Goal: Contribute content

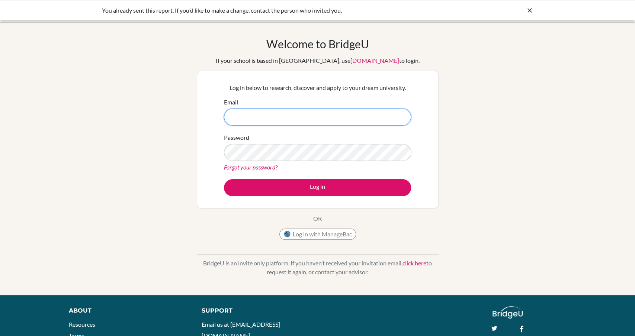
type input "talard@diabarsha.com"
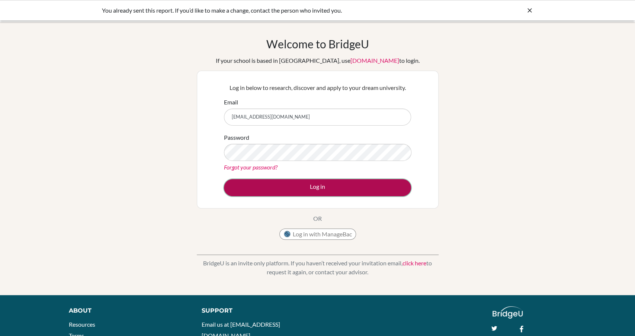
click at [352, 187] on button "Log in" at bounding box center [317, 187] width 187 height 17
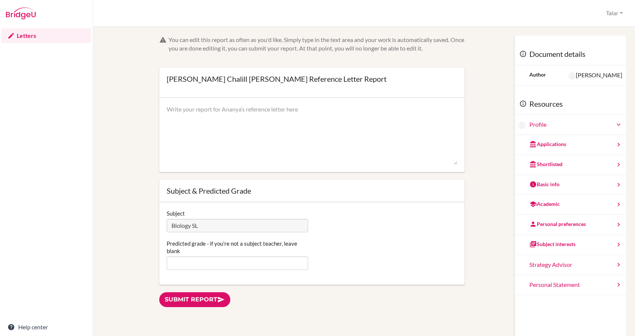
click at [550, 127] on div "Profile" at bounding box center [576, 125] width 93 height 9
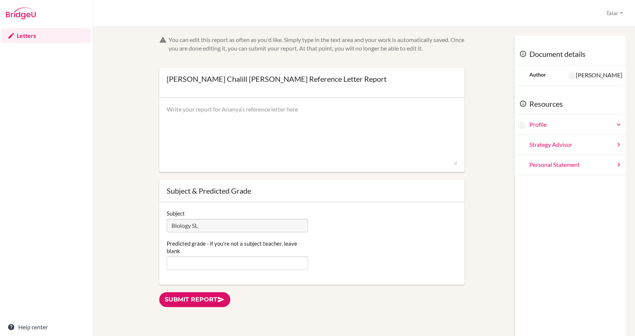
click at [550, 127] on div "Profile" at bounding box center [576, 125] width 93 height 9
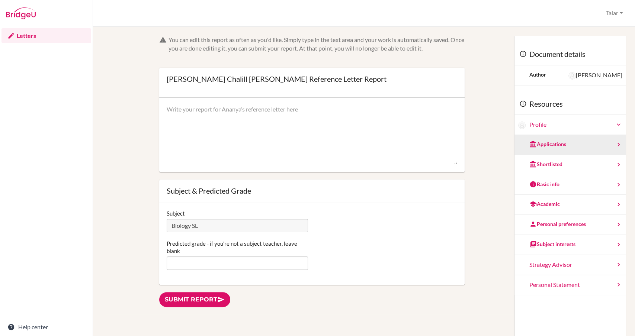
click at [553, 145] on div "Applications" at bounding box center [548, 144] width 37 height 7
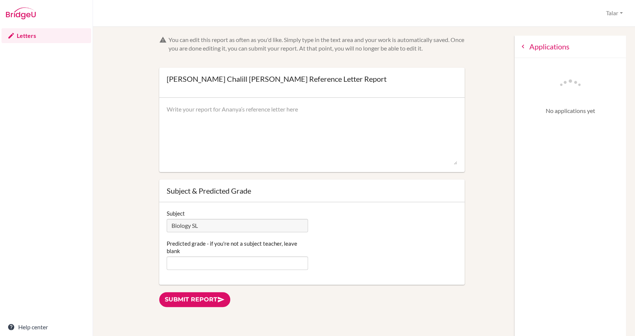
click at [522, 45] on icon at bounding box center [523, 46] width 7 height 7
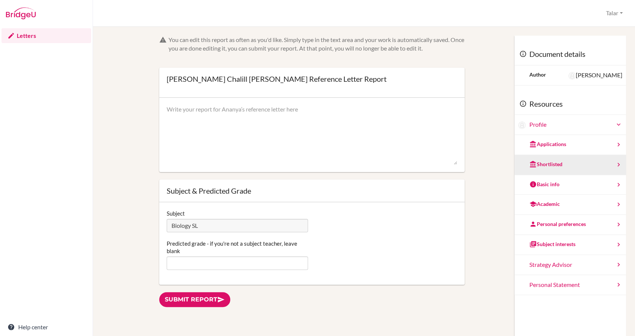
click at [540, 167] on div "Shortlisted" at bounding box center [546, 164] width 33 height 7
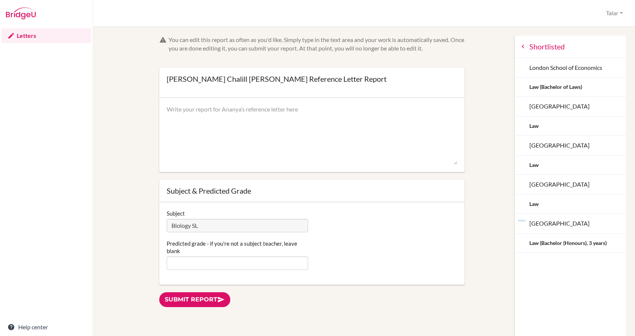
click at [524, 45] on icon at bounding box center [523, 46] width 7 height 7
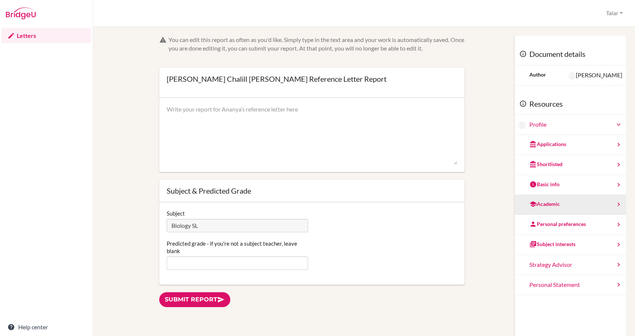
click at [545, 206] on div "Academic" at bounding box center [545, 204] width 31 height 7
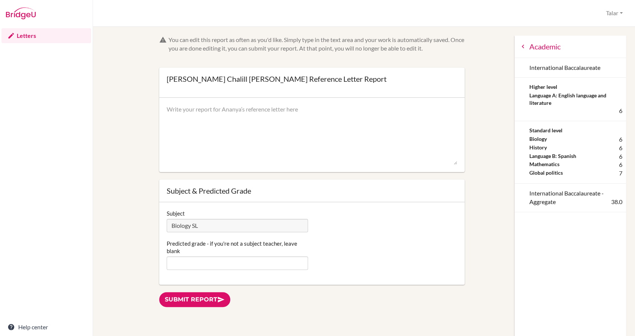
click at [521, 46] on icon at bounding box center [523, 46] width 7 height 7
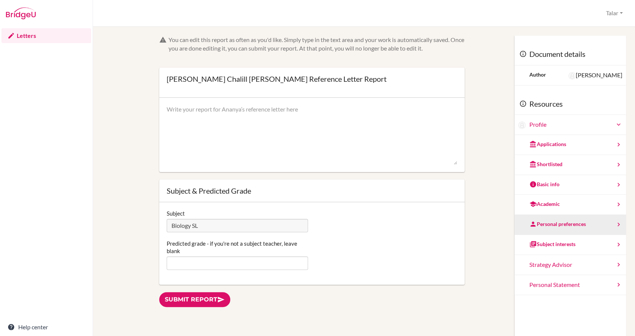
click at [548, 227] on div "Personal preferences" at bounding box center [558, 224] width 57 height 7
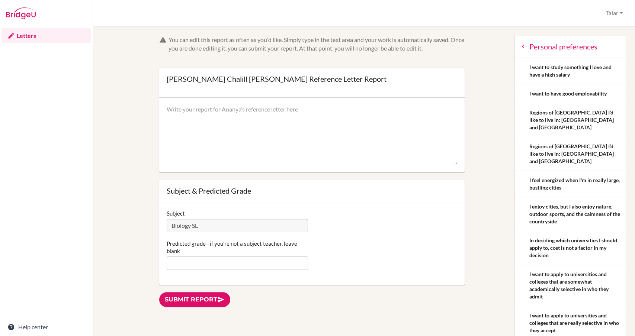
click at [524, 46] on icon at bounding box center [523, 46] width 7 height 7
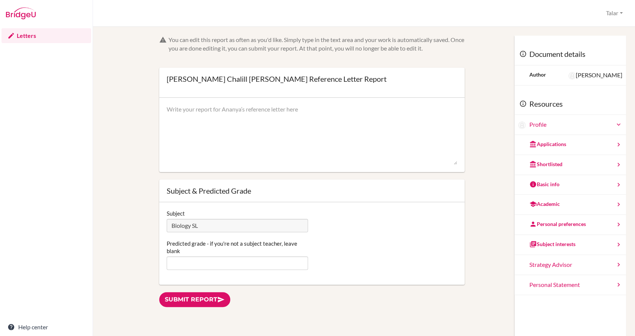
click at [26, 35] on link "Letters" at bounding box center [46, 35] width 90 height 15
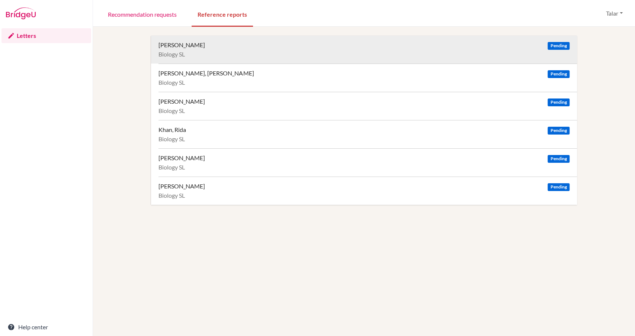
click at [200, 42] on div "Chalill Gupta, Ananya" at bounding box center [182, 44] width 47 height 7
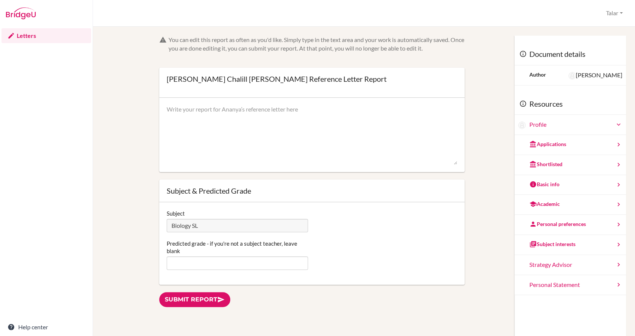
click at [277, 122] on textarea at bounding box center [312, 135] width 291 height 60
paste textarea "I have been teaching Ananya Biology SL since 2024, and throughout this time she…"
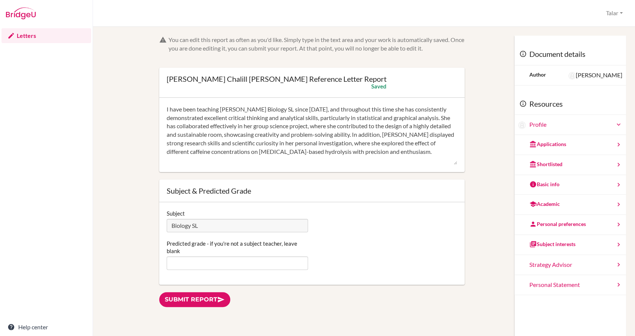
click at [247, 125] on textarea "I have been teaching Ananya Biology SL since 2024, and throughout this time she…" at bounding box center [312, 135] width 291 height 60
drag, startPoint x: 199, startPoint y: 127, endPoint x: 167, endPoint y: 125, distance: 32.4
click at [167, 125] on textarea "I have been teaching Ananya Biology SL since 2024, and throughout this time she…" at bounding box center [312, 135] width 291 height 60
drag, startPoint x: 444, startPoint y: 128, endPoint x: 435, endPoint y: 126, distance: 9.9
click at [435, 126] on textarea "I have been teaching Ananya Biology SL since 2024, and throughout this time she…" at bounding box center [312, 135] width 291 height 60
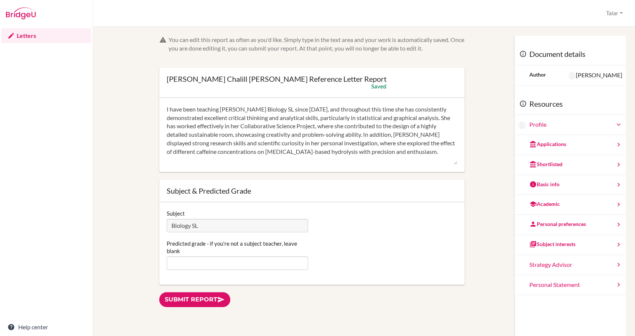
type textarea "I have been teaching [PERSON_NAME] Biology SL since [DATE], and throughout this…"
click at [249, 262] on input "Predicted grade - if you're not a subject teacher, leave blank" at bounding box center [237, 263] width 141 height 13
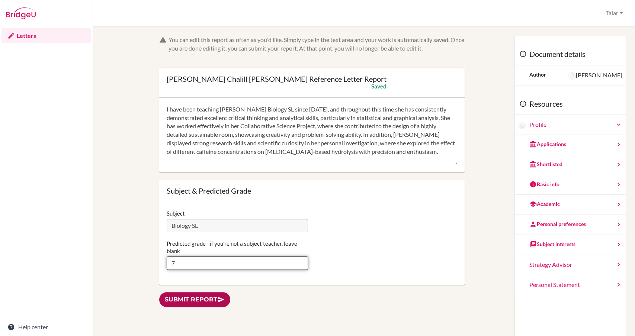
type input "7"
click at [211, 300] on link "Submit report" at bounding box center [194, 300] width 71 height 15
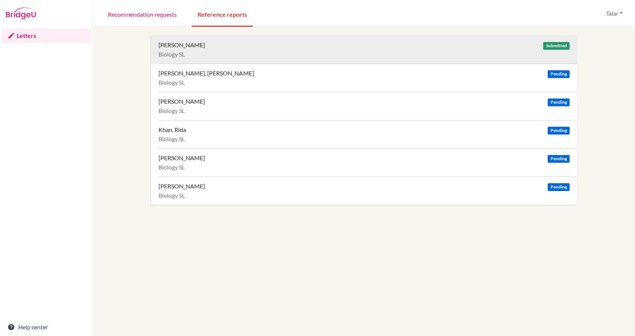
click at [204, 43] on div "[PERSON_NAME]" at bounding box center [182, 44] width 47 height 7
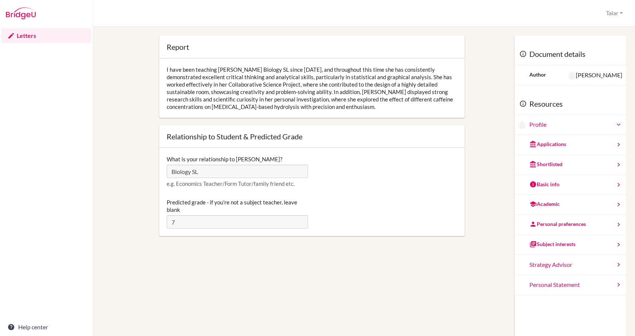
click at [237, 91] on div "I have been teaching [PERSON_NAME] Biology SL since [DATE], and throughout this…" at bounding box center [312, 88] width 306 height 60
click at [454, 286] on div "Report Open info Info I have been teaching [PERSON_NAME] Biology SL since [DATE…" at bounding box center [364, 204] width 425 height 336
click at [598, 74] on div "[PERSON_NAME]" at bounding box center [596, 75] width 54 height 9
